Goal: Information Seeking & Learning: Learn about a topic

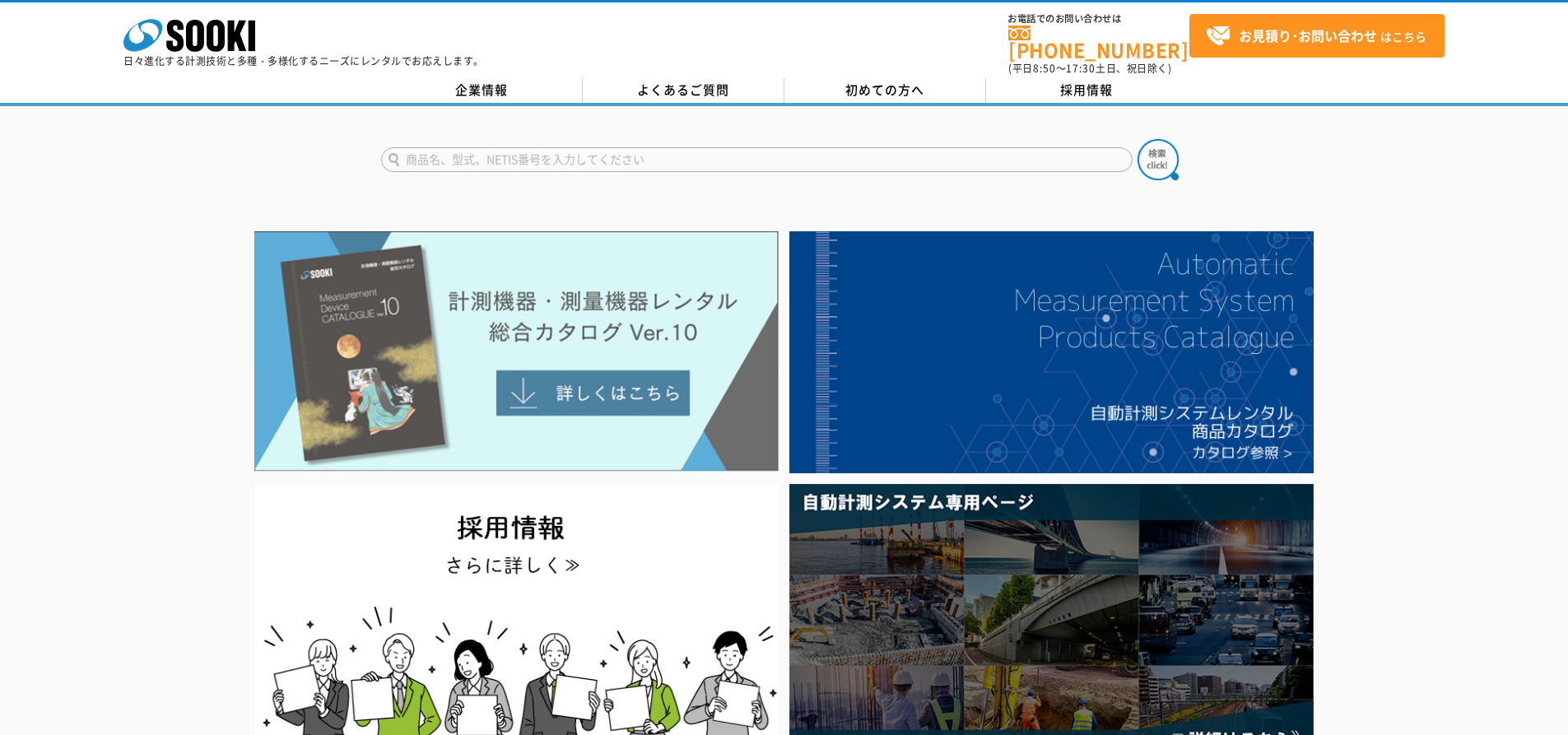
click at [622, 394] on img at bounding box center [517, 351] width 524 height 241
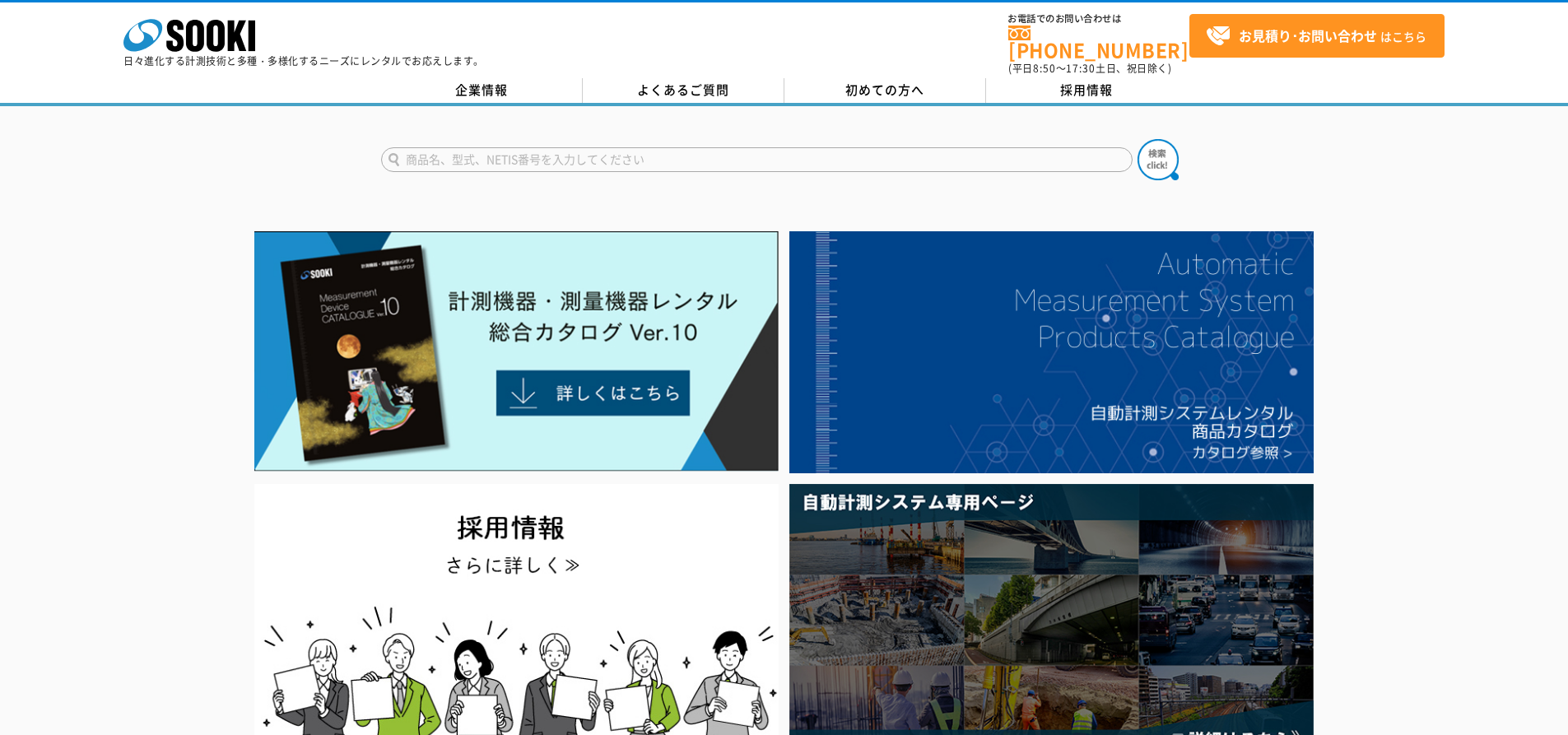
click at [581, 151] on input "text" at bounding box center [757, 160] width 752 height 25
type input "k"
type input "杭ナビ"
click at [1138, 139] on button at bounding box center [1159, 160] width 41 height 41
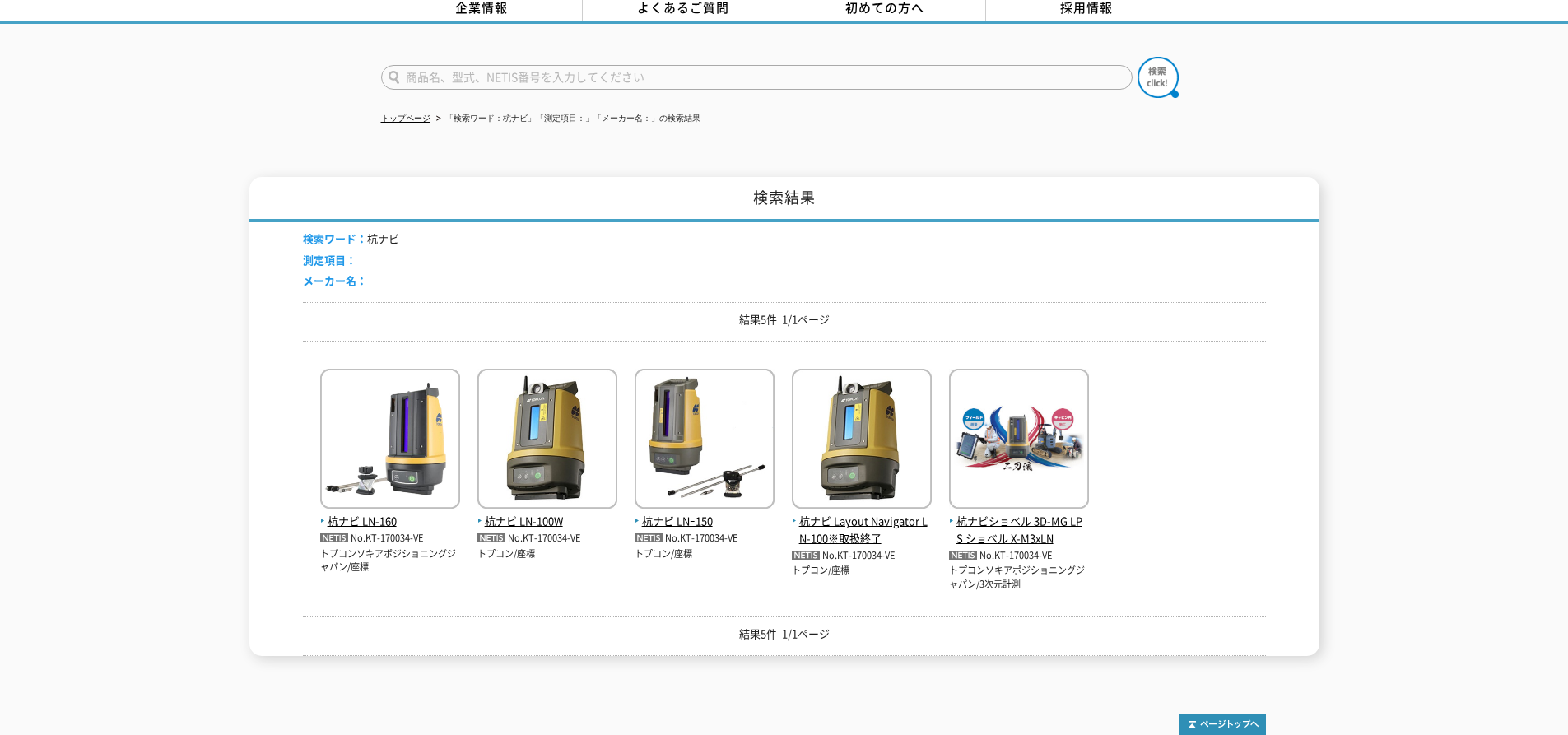
scroll to position [165, 0]
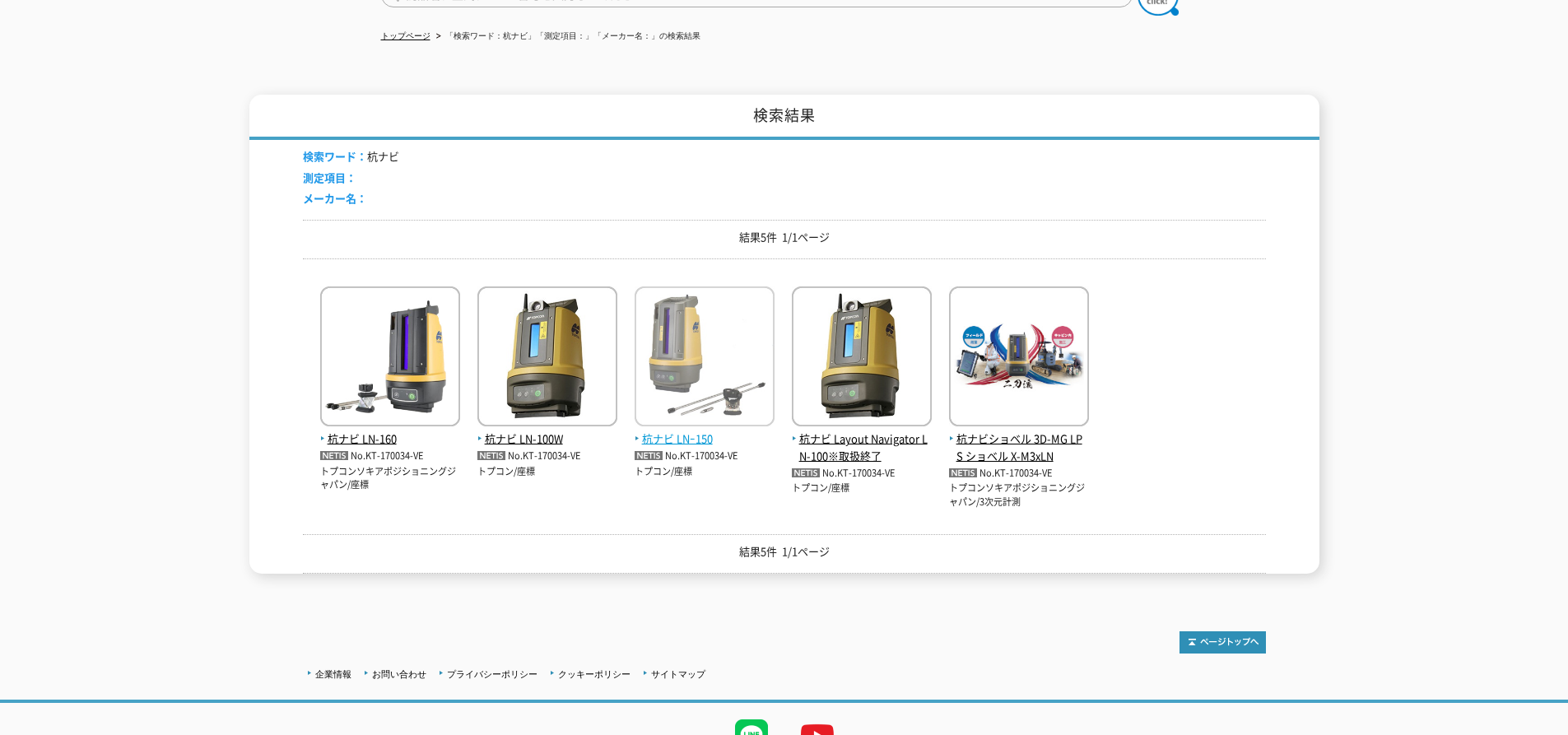
click at [697, 431] on span "杭ナビ LNｰ150" at bounding box center [704, 439] width 140 height 17
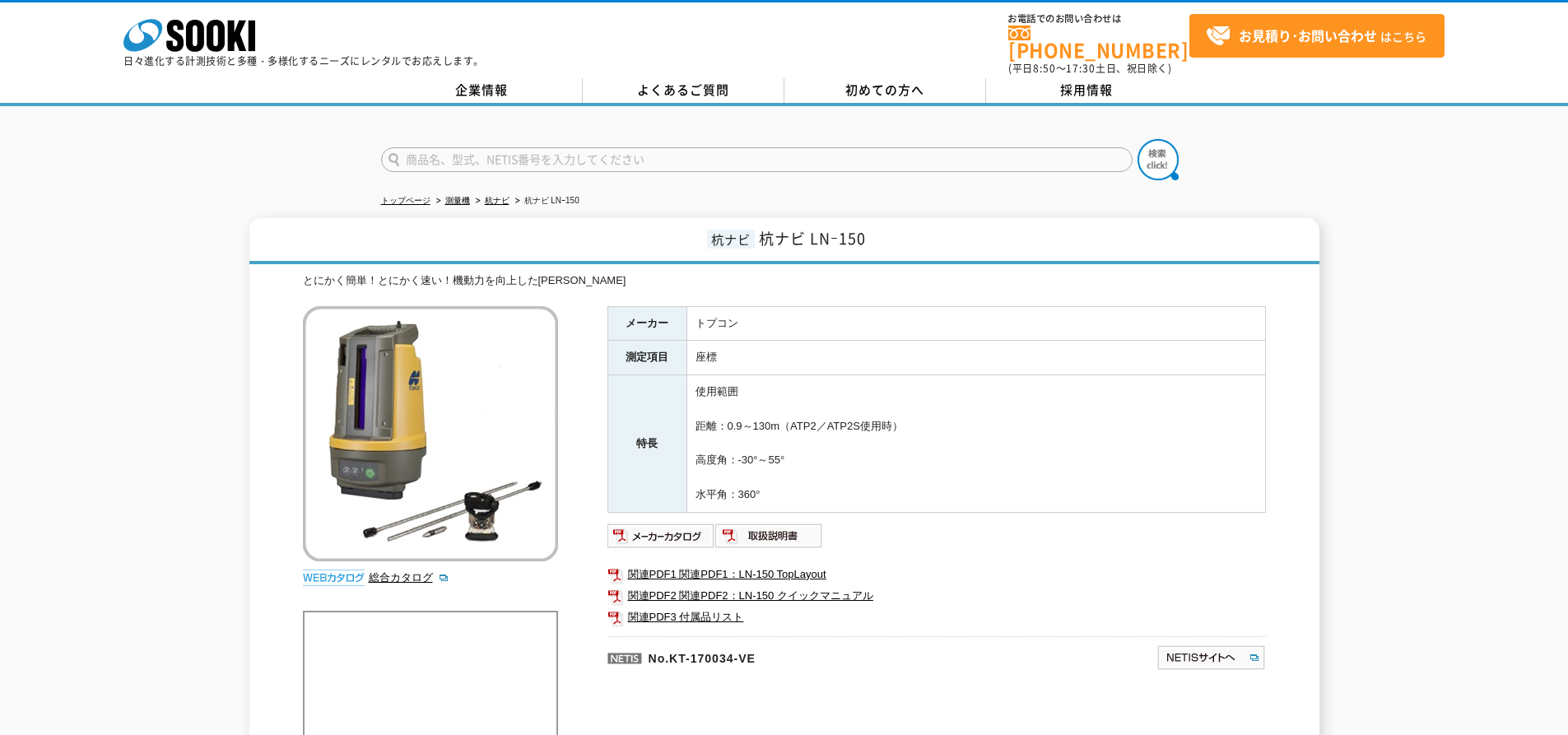
scroll to position [83, 0]
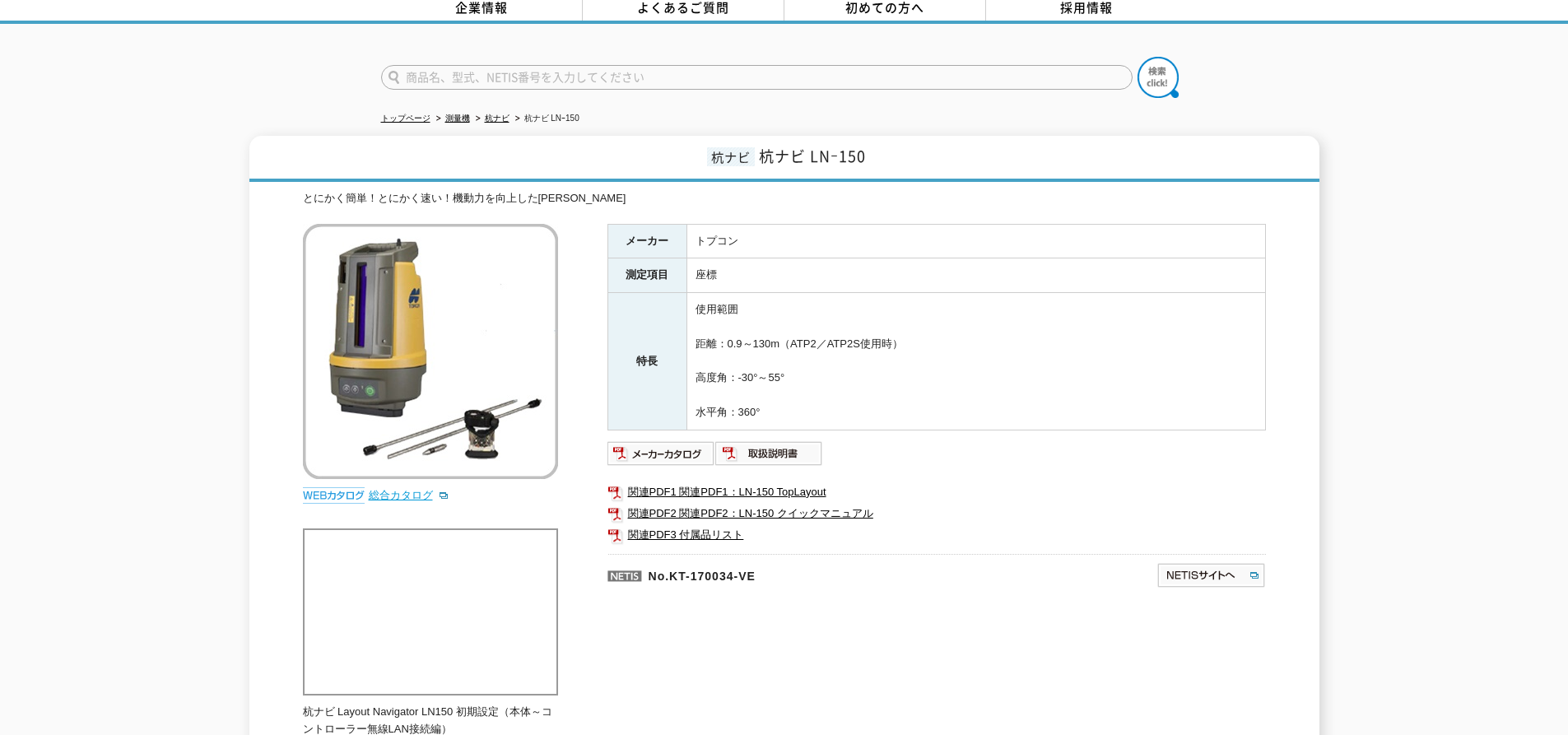
click at [408, 489] on link "総合カタログ" at bounding box center [409, 494] width 81 height 12
